Goal: Entertainment & Leisure: Consume media (video, audio)

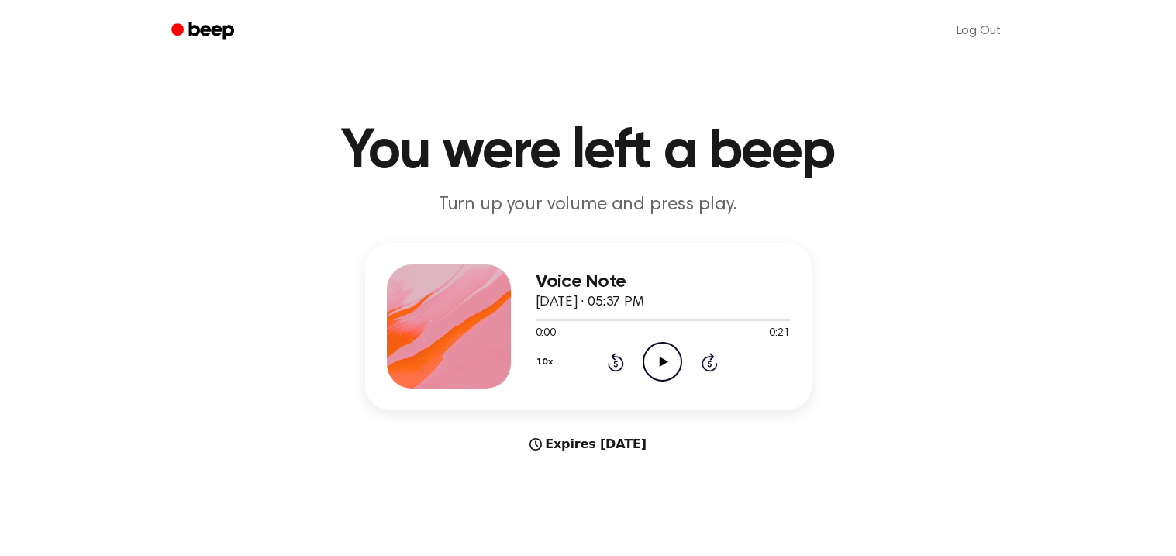
click at [661, 377] on icon "Play Audio" at bounding box center [663, 362] width 40 height 40
click at [668, 362] on icon "Play Audio" at bounding box center [663, 362] width 40 height 40
click at [677, 357] on icon "Play Audio" at bounding box center [663, 362] width 40 height 40
